Goal: Information Seeking & Learning: Learn about a topic

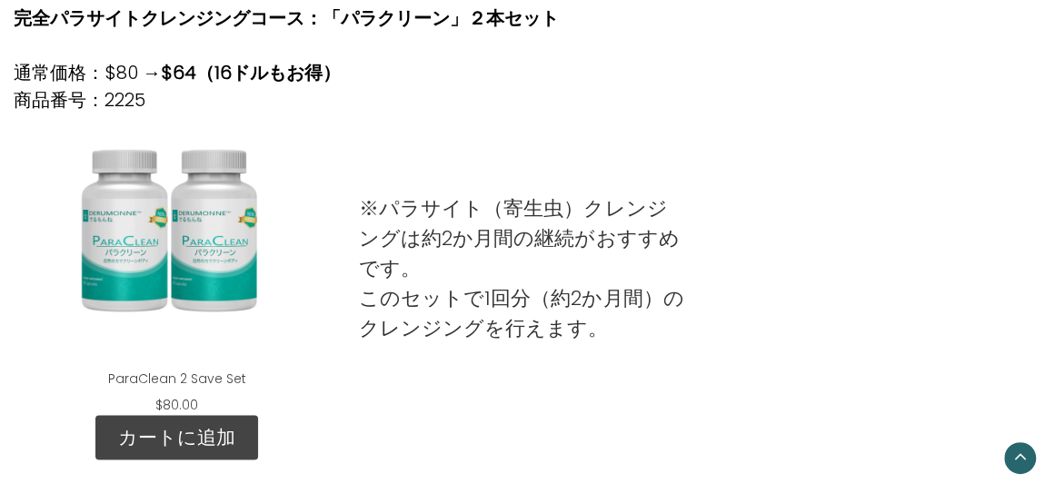
scroll to position [990, 0]
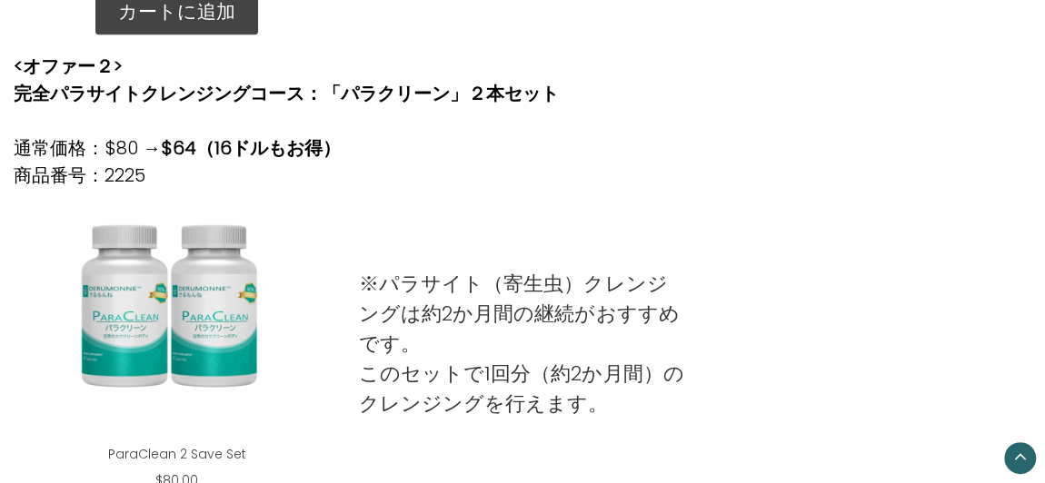
click at [233, 333] on div "ParaClean 2 Save Set" at bounding box center [176, 316] width 297 height 227
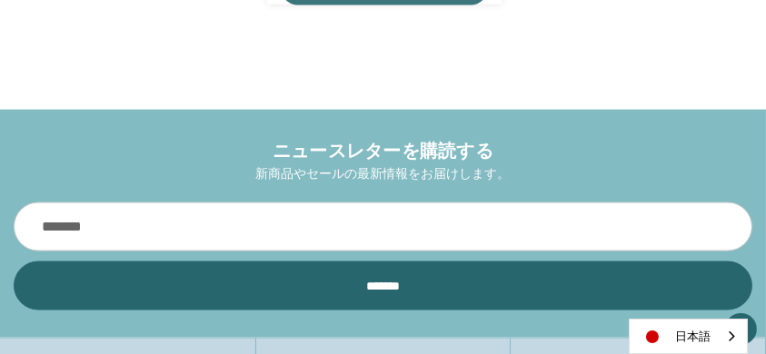
scroll to position [3006, 0]
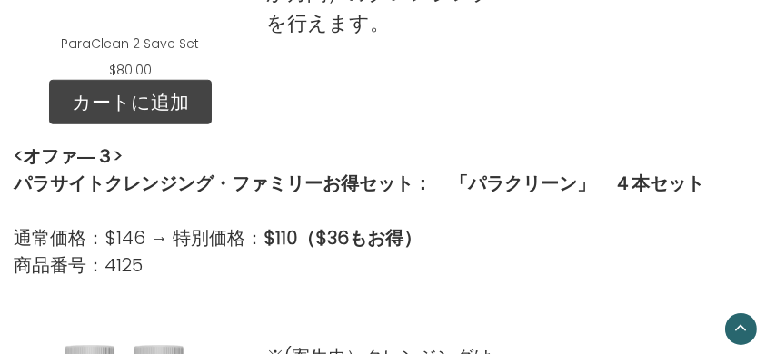
scroll to position [1756, 0]
